Goal: Find specific page/section: Find specific page/section

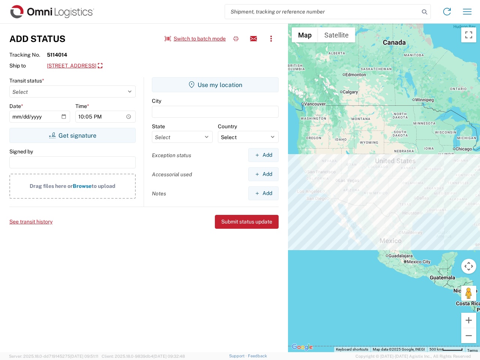
click at [322, 12] on input "search" at bounding box center [322, 12] width 194 height 14
click at [425, 12] on icon at bounding box center [424, 12] width 11 height 11
click at [447, 12] on icon at bounding box center [447, 12] width 12 height 12
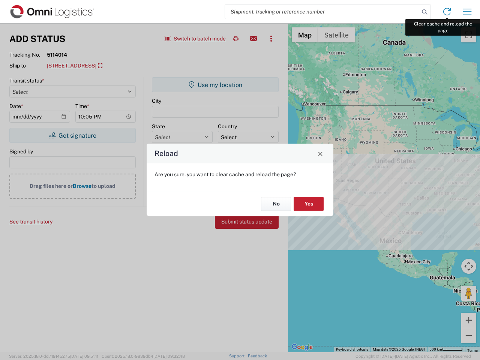
click at [467, 12] on div "Reload Are you sure, you want to clear cache and reload the page? No Yes" at bounding box center [240, 180] width 480 height 360
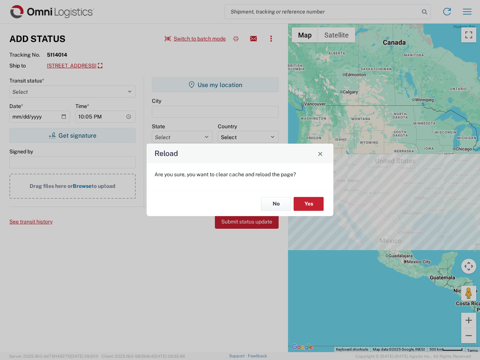
click at [195, 39] on div "Reload Are you sure, you want to clear cache and reload the page? No Yes" at bounding box center [240, 180] width 480 height 360
click at [236, 39] on div "Reload Are you sure, you want to clear cache and reload the page? No Yes" at bounding box center [240, 180] width 480 height 360
click at [254, 39] on div "Reload Are you sure, you want to clear cache and reload the page? No Yes" at bounding box center [240, 180] width 480 height 360
click at [271, 39] on div "Reload Are you sure, you want to clear cache and reload the page? No Yes" at bounding box center [240, 180] width 480 height 360
click at [115, 66] on div "Reload Are you sure, you want to clear cache and reload the page? No Yes" at bounding box center [240, 180] width 480 height 360
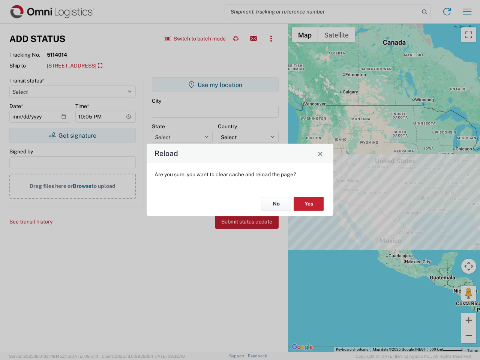
click at [72, 135] on div "Reload Are you sure, you want to clear cache and reload the page? No Yes" at bounding box center [240, 180] width 480 height 360
